Goal: Check status: Check status

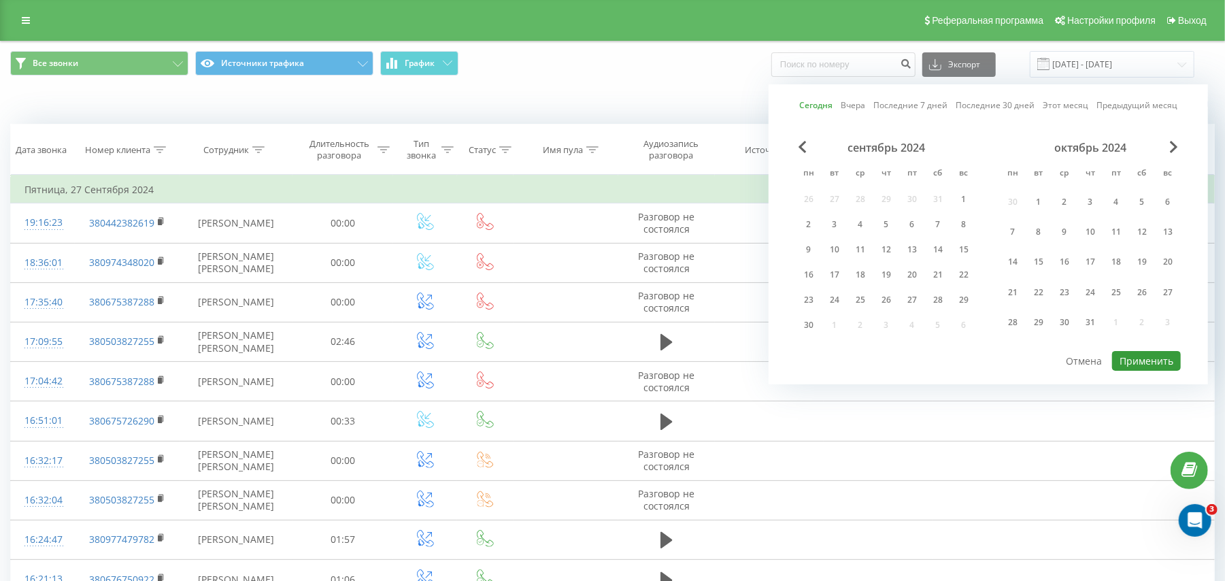
click at [1130, 360] on button "Применить" at bounding box center [1146, 361] width 69 height 20
type input "[DATE] - [DATE]"
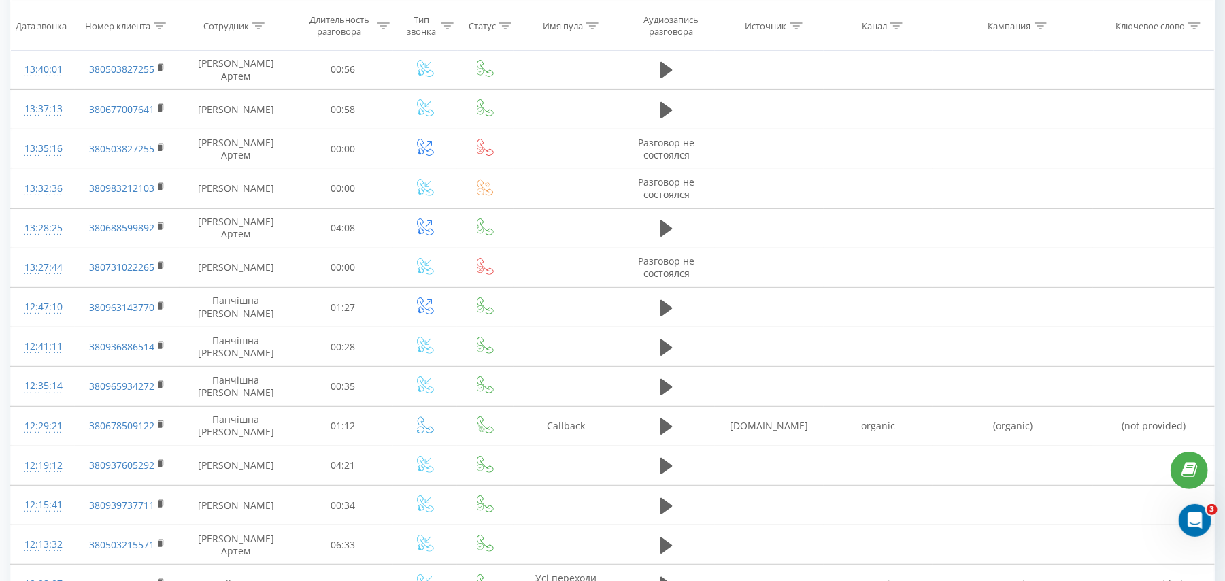
scroll to position [362, 0]
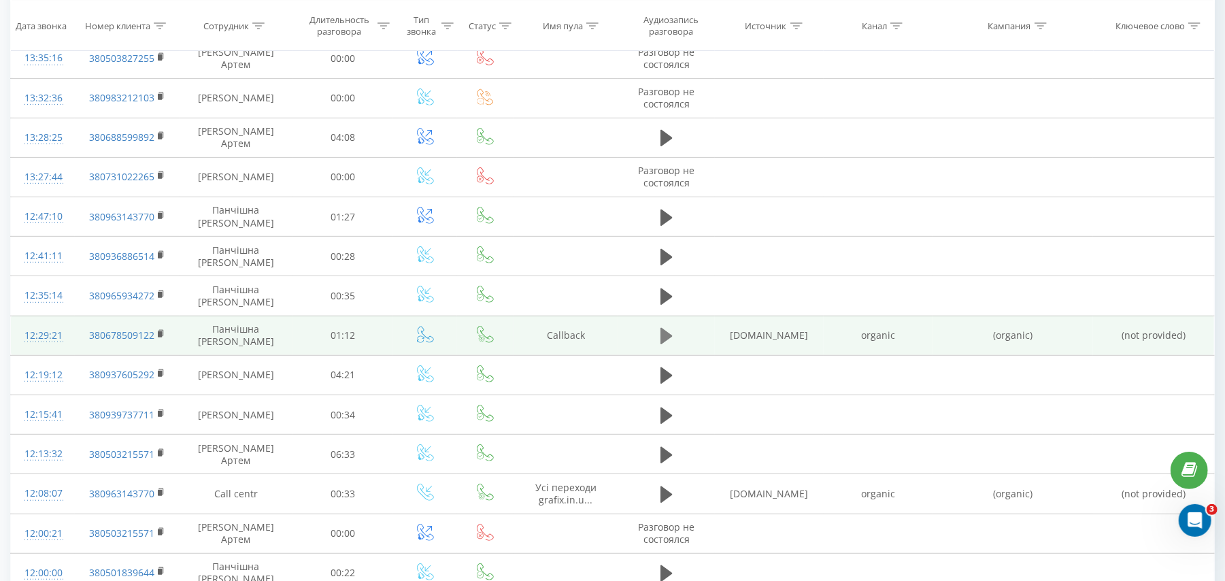
click at [665, 345] on icon at bounding box center [666, 335] width 12 height 19
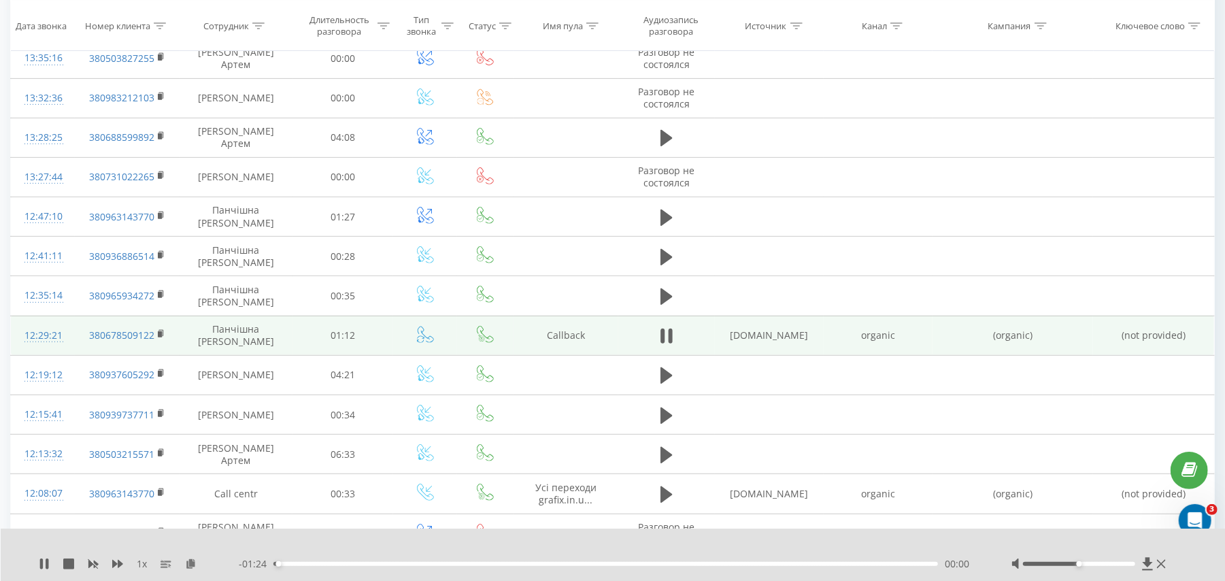
click at [441, 564] on div "00:00" at bounding box center [605, 564] width 664 height 4
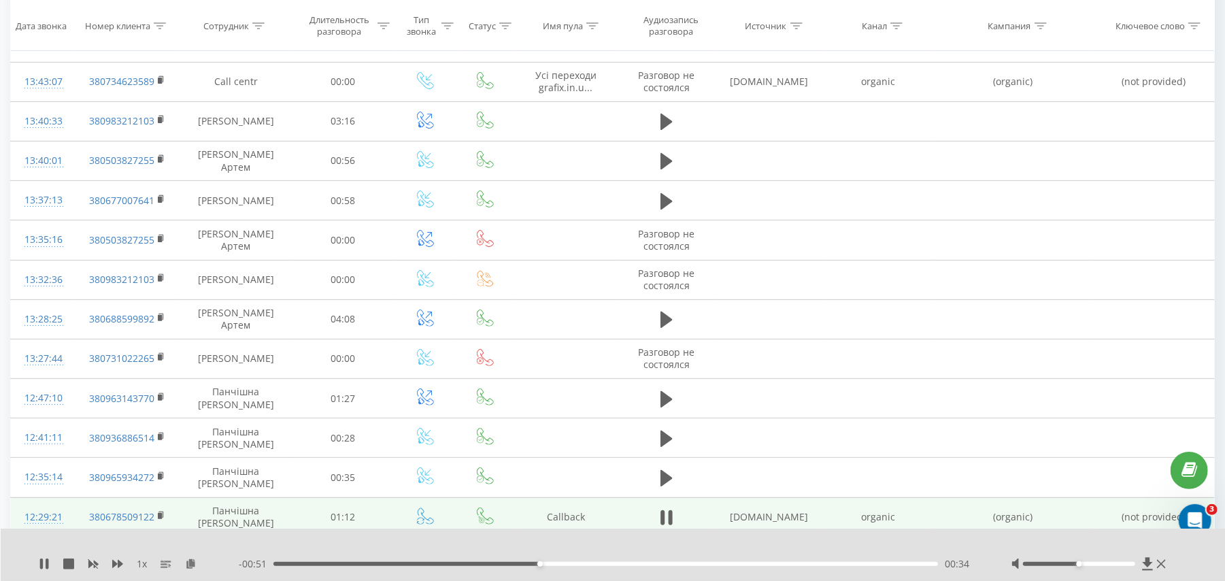
scroll to position [90, 0]
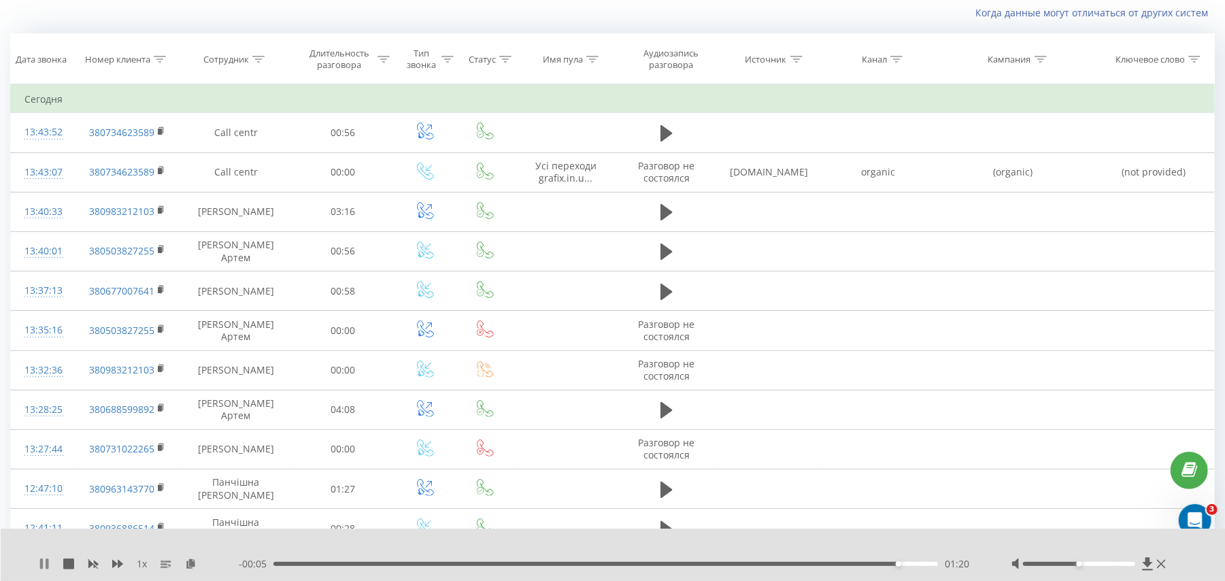
click at [41, 561] on icon at bounding box center [41, 563] width 3 height 11
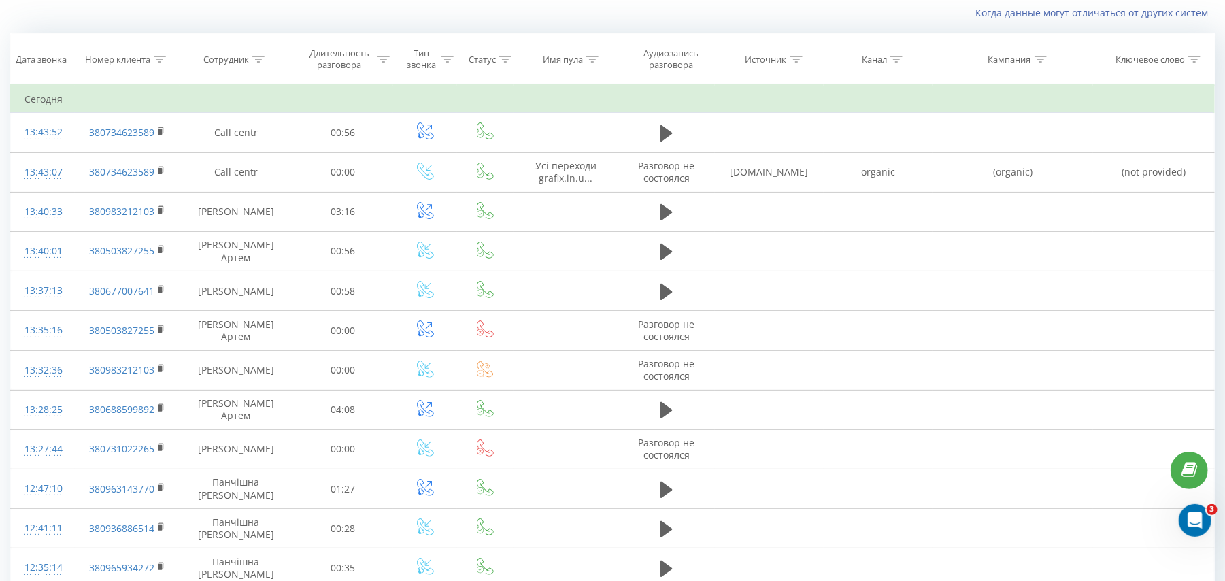
scroll to position [90, 0]
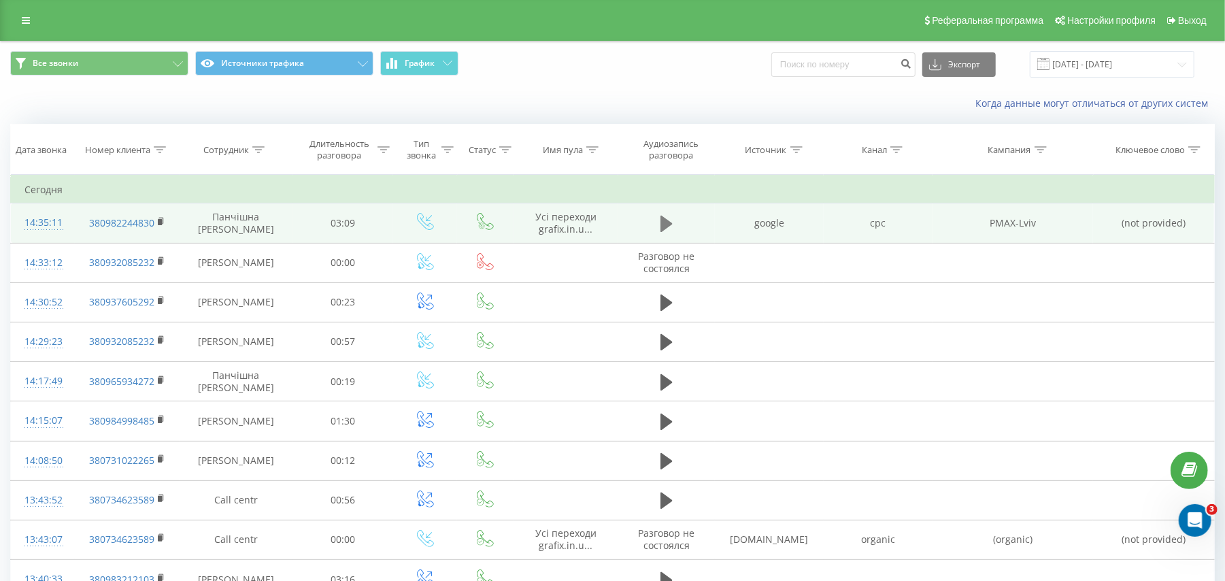
click at [658, 226] on button at bounding box center [666, 223] width 20 height 20
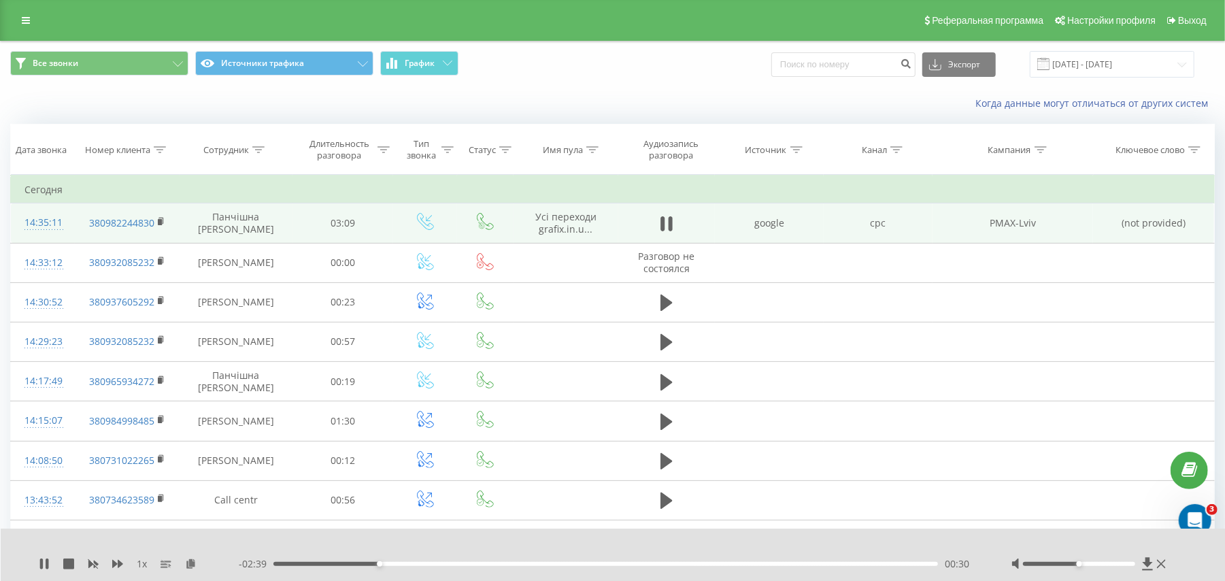
drag, startPoint x: 31, startPoint y: 570, endPoint x: 42, endPoint y: 570, distance: 10.9
click at [33, 570] on div "1 x - 02:39 00:30 00:30" at bounding box center [613, 554] width 1225 height 52
click at [47, 569] on icon at bounding box center [47, 563] width 3 height 11
click at [45, 570] on div "1 x" at bounding box center [139, 564] width 200 height 14
click at [44, 566] on icon at bounding box center [44, 563] width 8 height 11
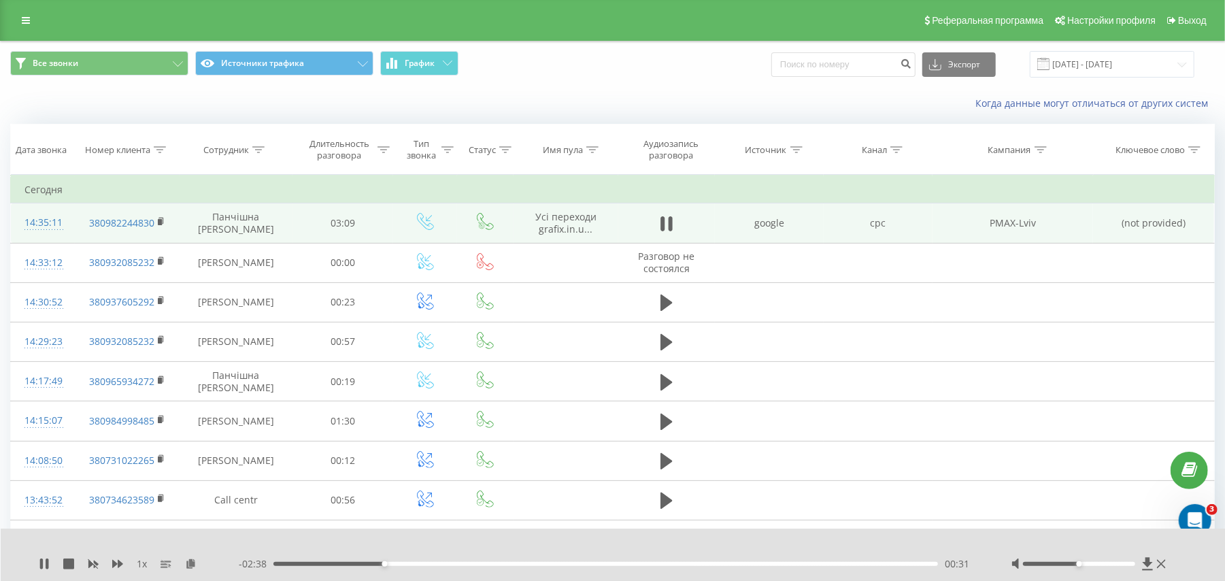
click at [815, 560] on div "- 02:38 00:31 00:31" at bounding box center [608, 564] width 738 height 14
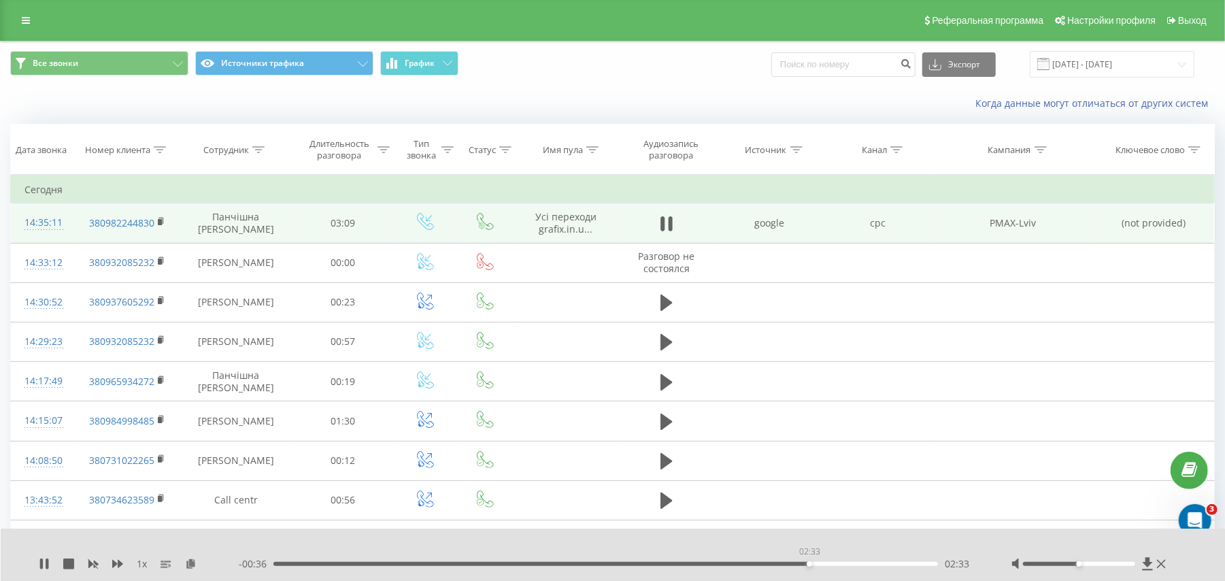
click at [809, 564] on div "02:33" at bounding box center [605, 564] width 664 height 4
click at [897, 564] on div "02:58" at bounding box center [605, 564] width 664 height 4
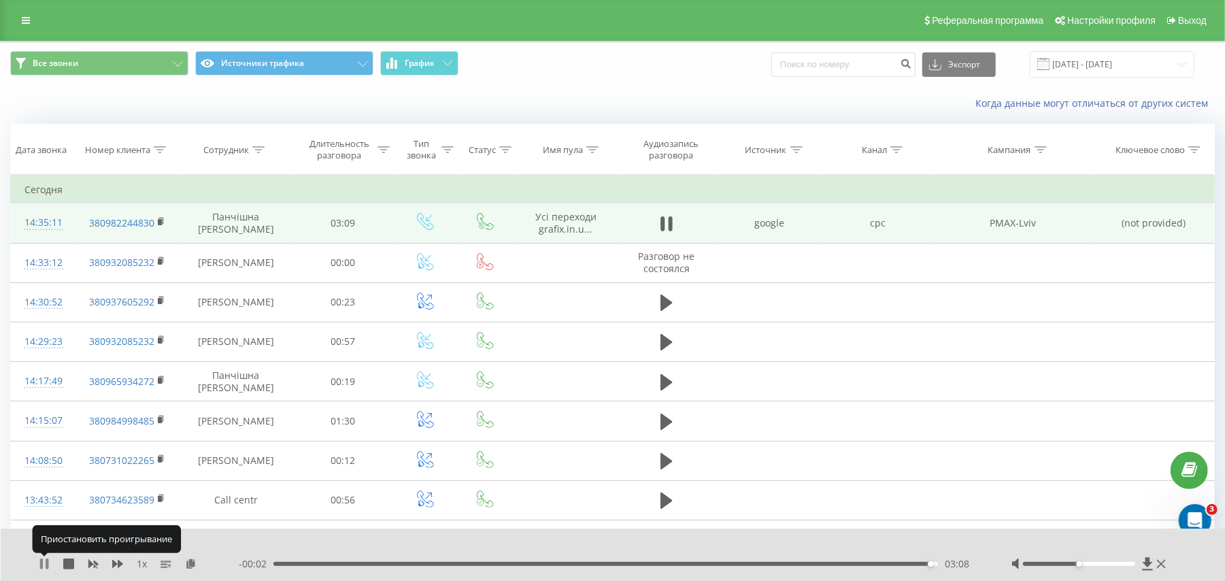
click at [47, 559] on icon at bounding box center [47, 563] width 3 height 11
